Goal: Entertainment & Leisure: Browse casually

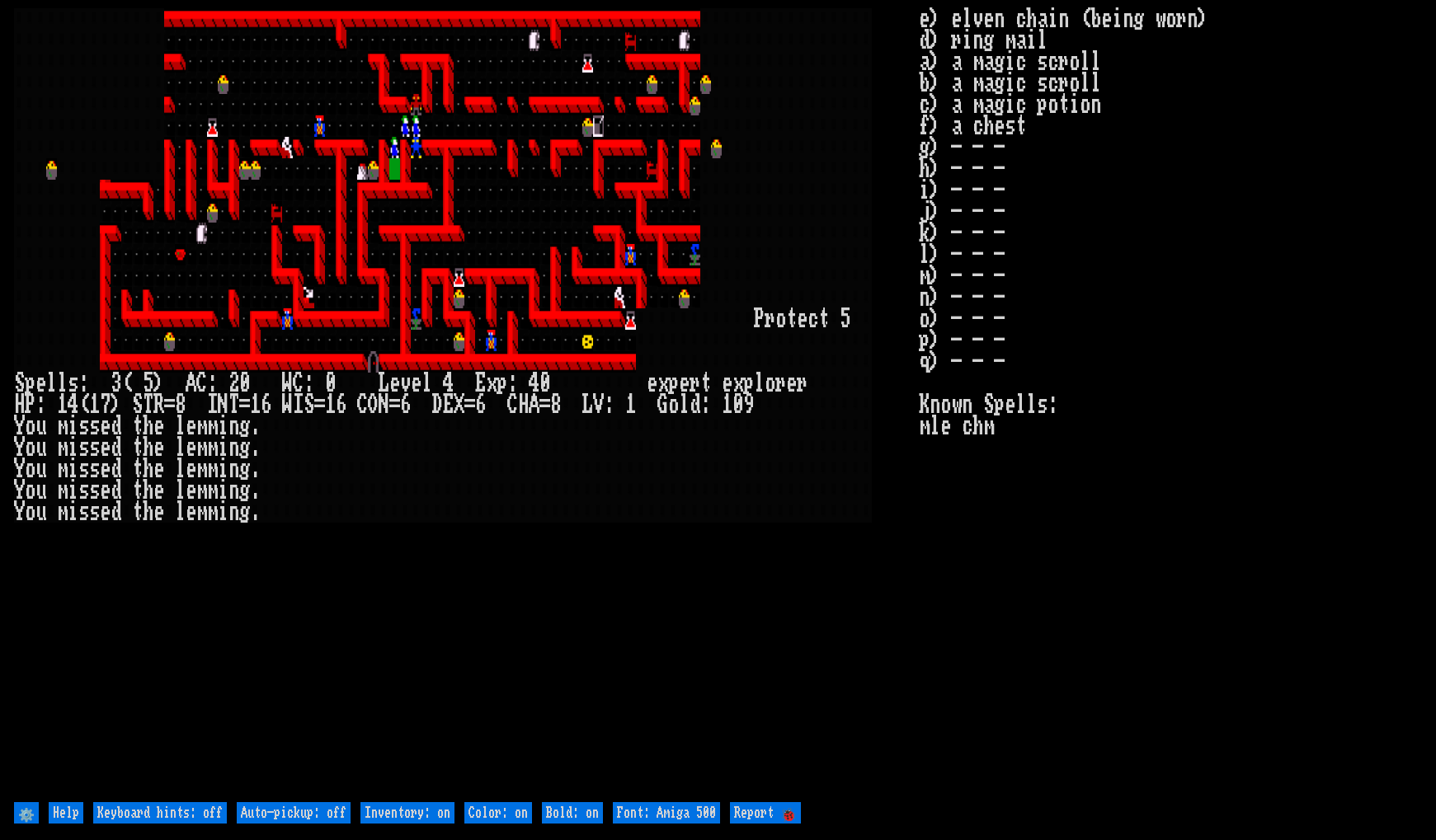
click at [742, 572] on larn at bounding box center [466, 403] width 905 height 790
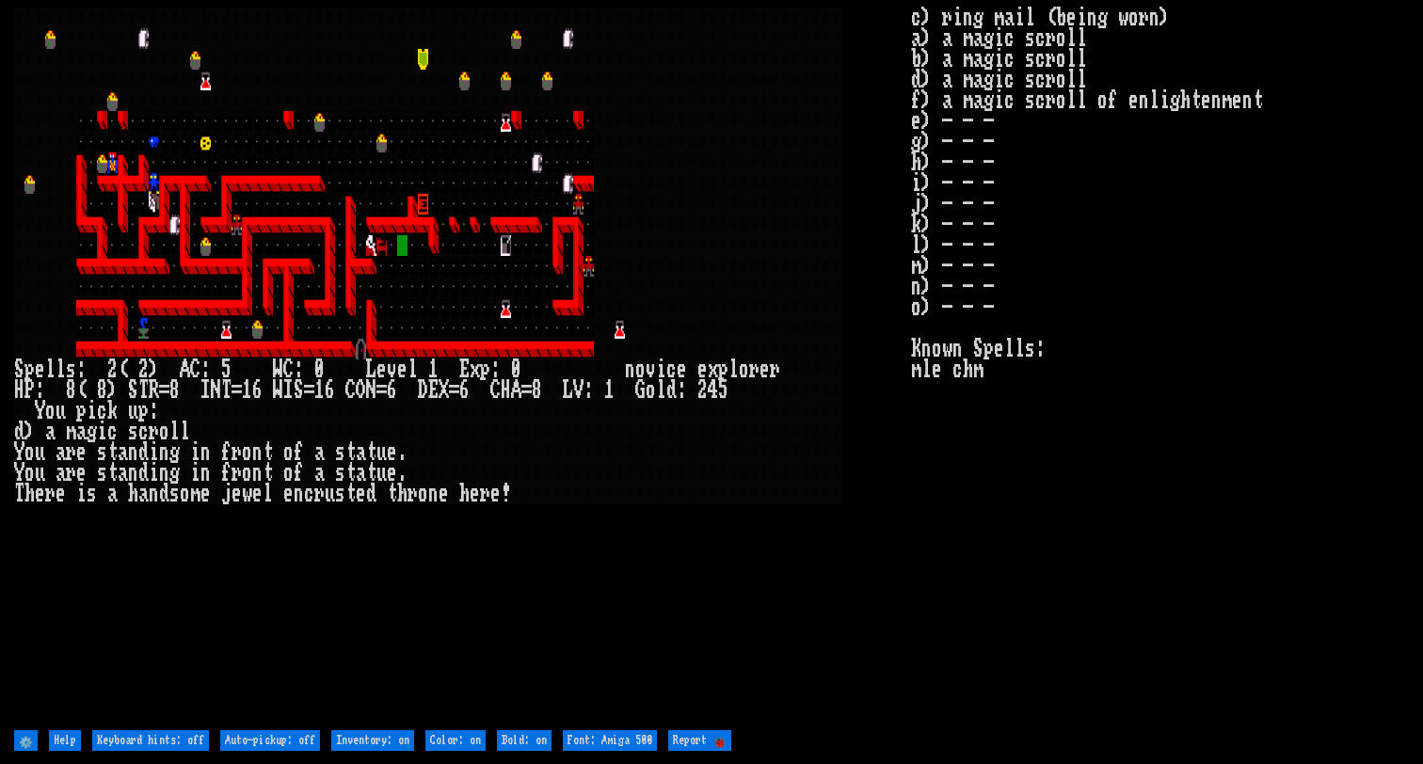
click at [678, 553] on larn at bounding box center [462, 367] width 897 height 718
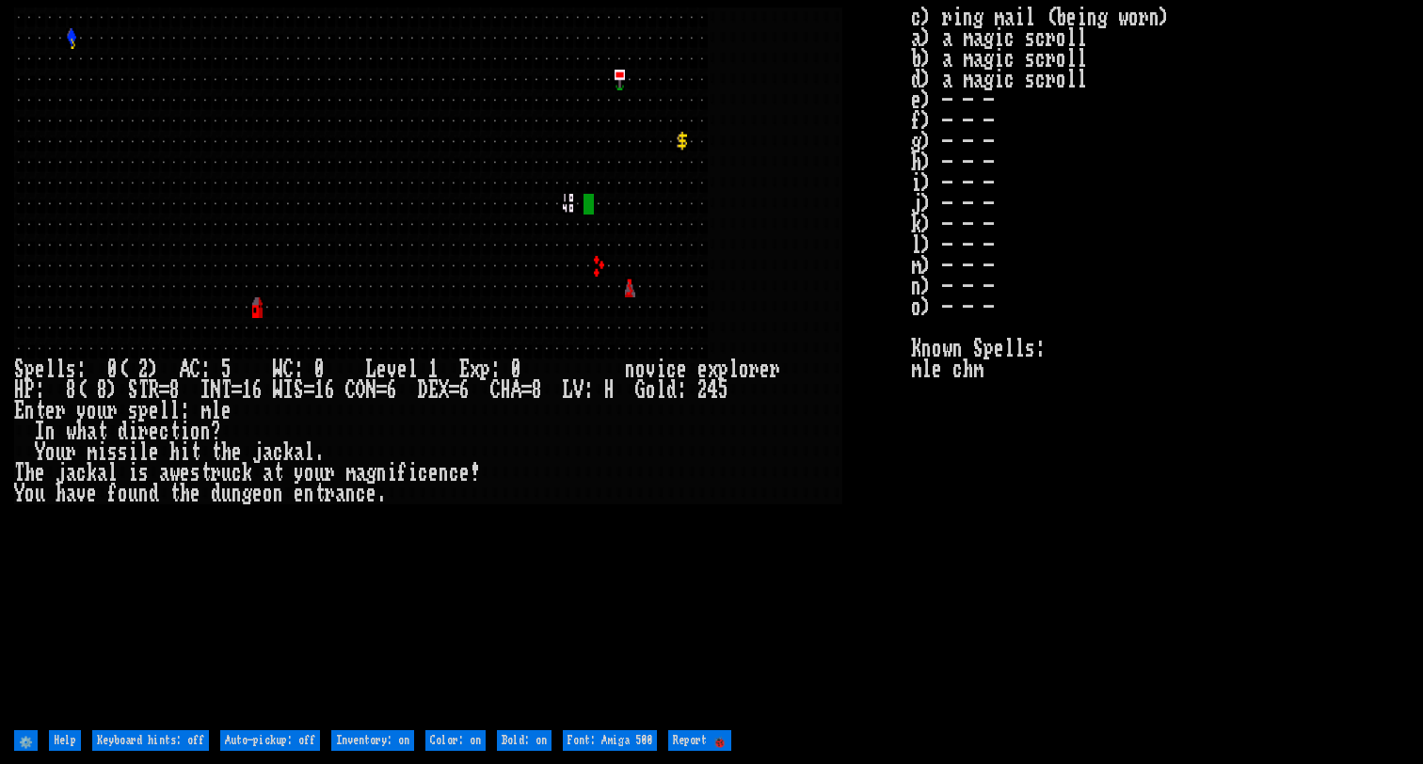
click at [881, 643] on larn at bounding box center [462, 367] width 897 height 718
click at [880, 522] on larn at bounding box center [462, 367] width 897 height 718
click at [952, 539] on stats "c) ring mail (being worn) a) a magic scroll b) a magic scroll d) a magic scroll…" at bounding box center [1160, 367] width 498 height 718
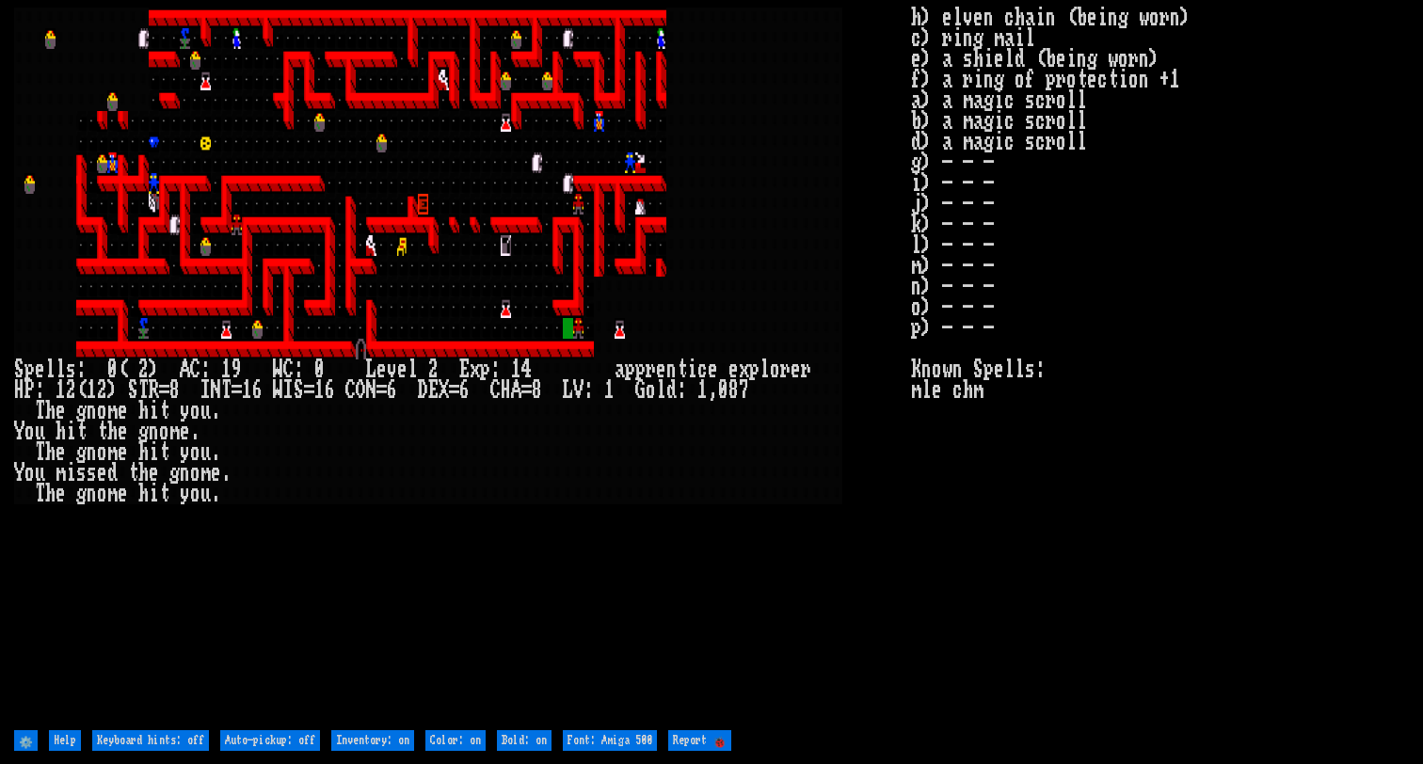
click at [388, 461] on div at bounding box center [392, 452] width 10 height 21
